Goal: Download file/media

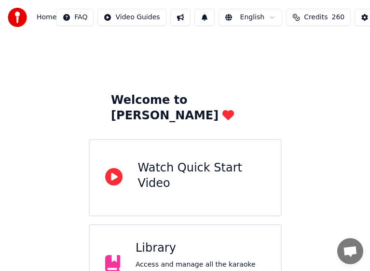
click at [187, 240] on div "Library" at bounding box center [201, 247] width 130 height 15
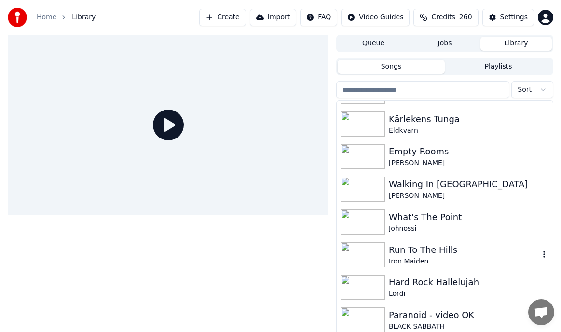
scroll to position [1883, 0]
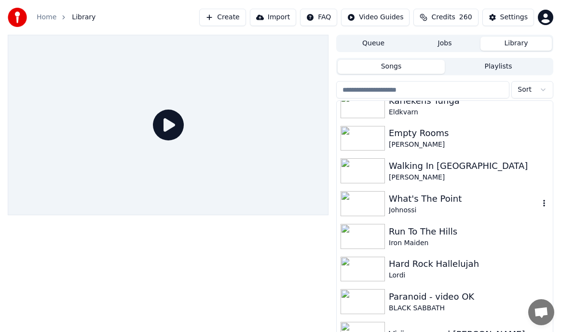
click at [438, 196] on div "What's The Point" at bounding box center [464, 199] width 151 height 14
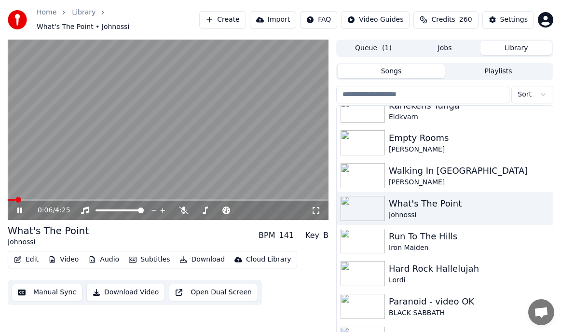
click at [47, 199] on span at bounding box center [168, 200] width 321 height 2
click at [21, 208] on icon at bounding box center [19, 211] width 5 height 6
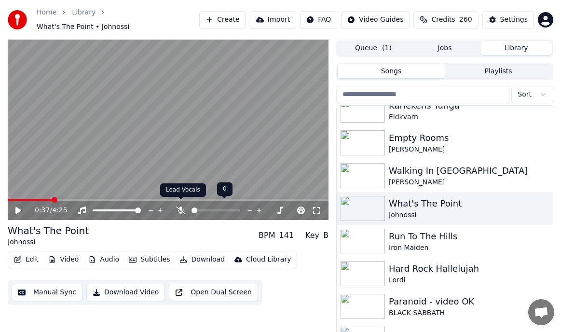
click at [183, 207] on icon at bounding box center [181, 211] width 10 height 8
click at [193, 253] on button "Download" at bounding box center [202, 260] width 53 height 14
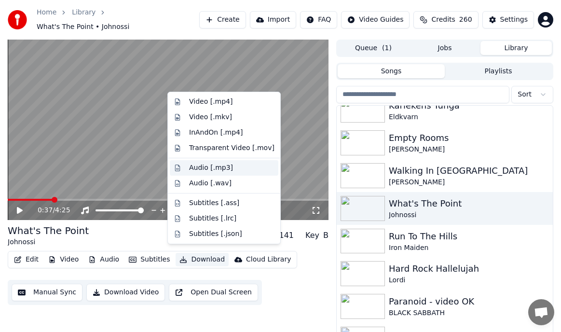
click at [233, 167] on div "Audio [.mp3]" at bounding box center [231, 168] width 85 height 10
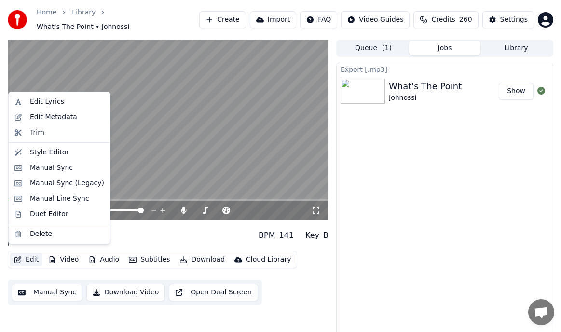
click at [28, 257] on button "Edit" at bounding box center [26, 260] width 32 height 14
click at [57, 117] on div "Edit Metadata" at bounding box center [53, 117] width 47 height 10
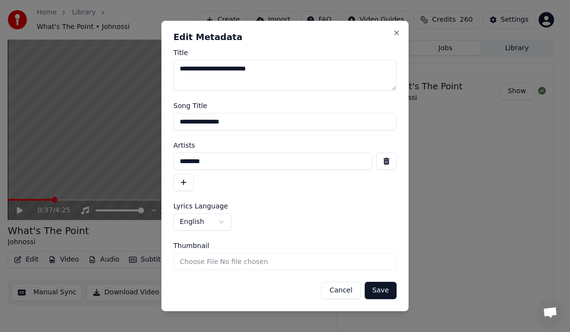
drag, startPoint x: 234, startPoint y: 160, endPoint x: 107, endPoint y: 160, distance: 127.4
click at [107, 160] on body "**********" at bounding box center [280, 166] width 561 height 332
click at [239, 122] on input "**********" at bounding box center [284, 121] width 223 height 17
drag, startPoint x: 241, startPoint y: 122, endPoint x: 101, endPoint y: 126, distance: 140.0
click at [101, 126] on body "**********" at bounding box center [280, 166] width 561 height 332
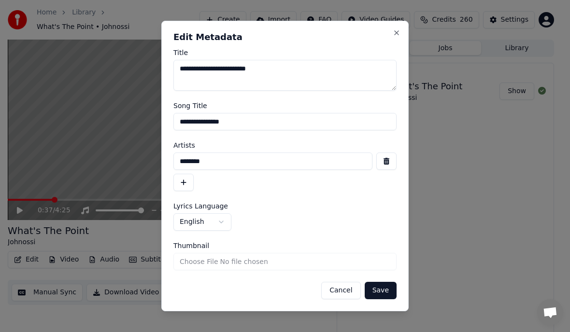
drag, startPoint x: 341, startPoint y: 294, endPoint x: 316, endPoint y: 296, distance: 25.1
click at [341, 294] on button "Cancel" at bounding box center [340, 290] width 39 height 17
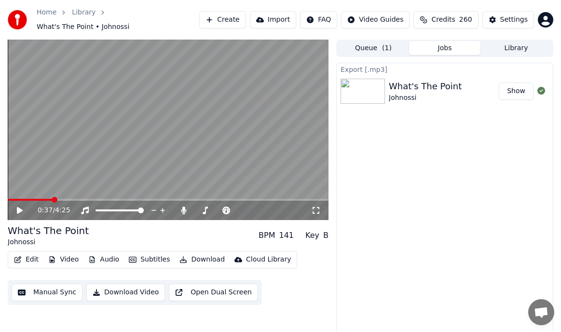
click at [24, 256] on button "Edit" at bounding box center [26, 260] width 32 height 14
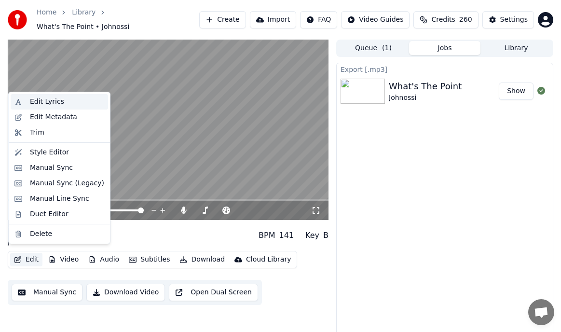
click at [69, 105] on div "Edit Lyrics" at bounding box center [67, 102] width 74 height 10
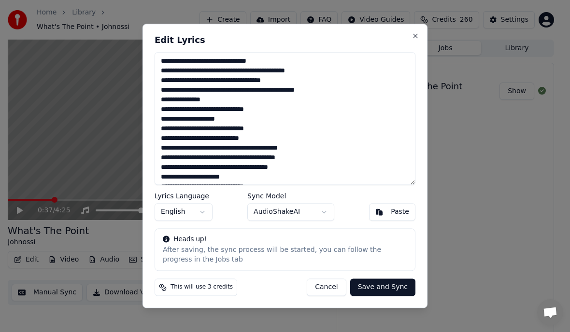
click at [238, 103] on textarea at bounding box center [284, 118] width 261 height 133
drag, startPoint x: 335, startPoint y: 286, endPoint x: 329, endPoint y: 288, distance: 6.4
click at [335, 286] on button "Cancel" at bounding box center [326, 287] width 39 height 17
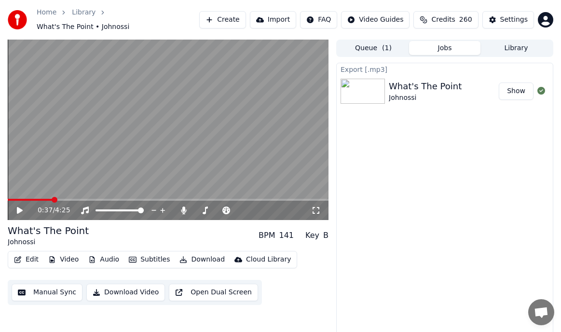
click at [30, 256] on button "Edit" at bounding box center [26, 260] width 32 height 14
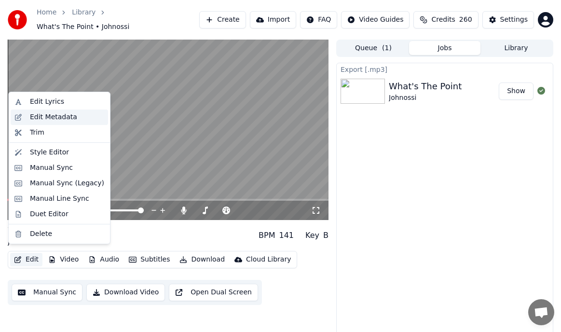
click at [66, 113] on div "Edit Metadata" at bounding box center [53, 117] width 47 height 10
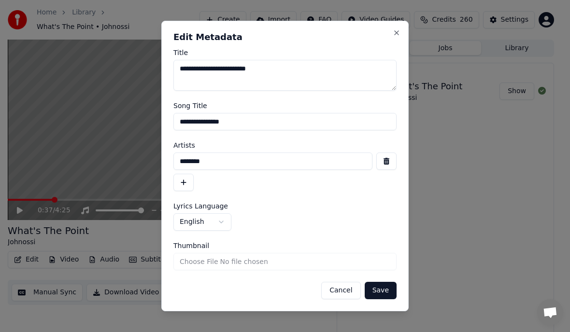
drag, startPoint x: 230, startPoint y: 167, endPoint x: 85, endPoint y: 157, distance: 144.6
click at [91, 157] on body "**********" at bounding box center [280, 166] width 561 height 332
click at [343, 291] on button "Cancel" at bounding box center [340, 290] width 39 height 17
